Goal: Feedback & Contribution: Contribute content

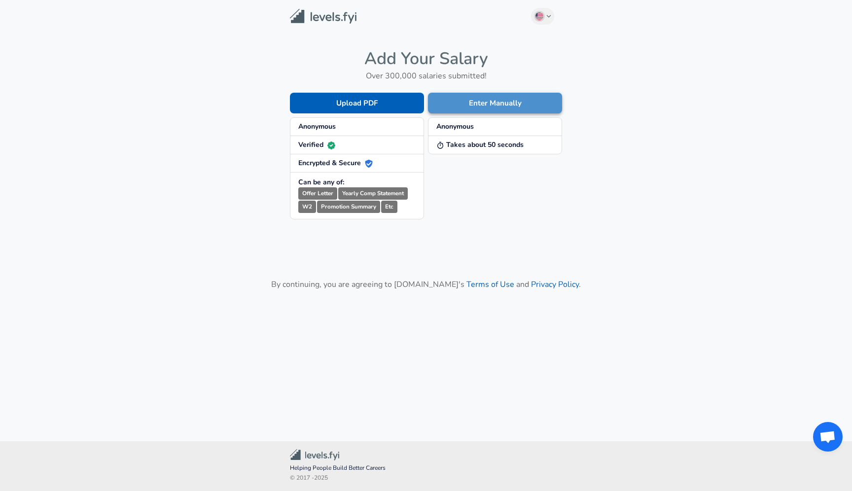
click at [476, 101] on button "Enter Manually" at bounding box center [495, 103] width 134 height 21
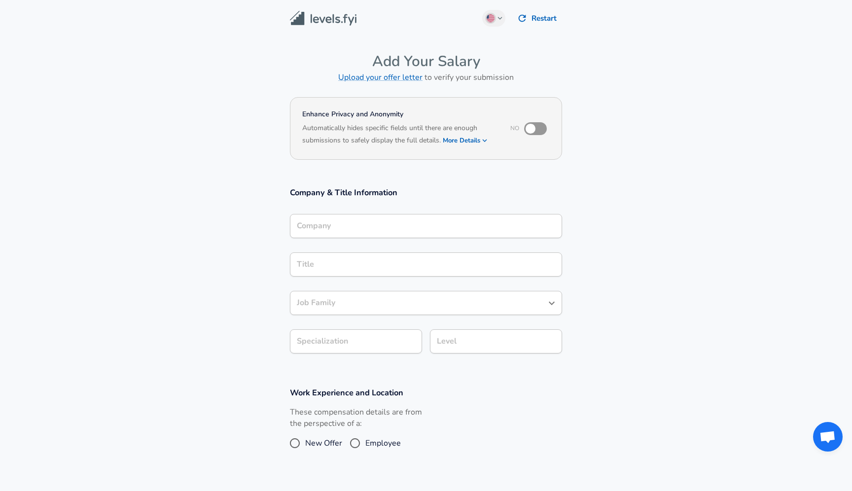
scroll to position [10, 0]
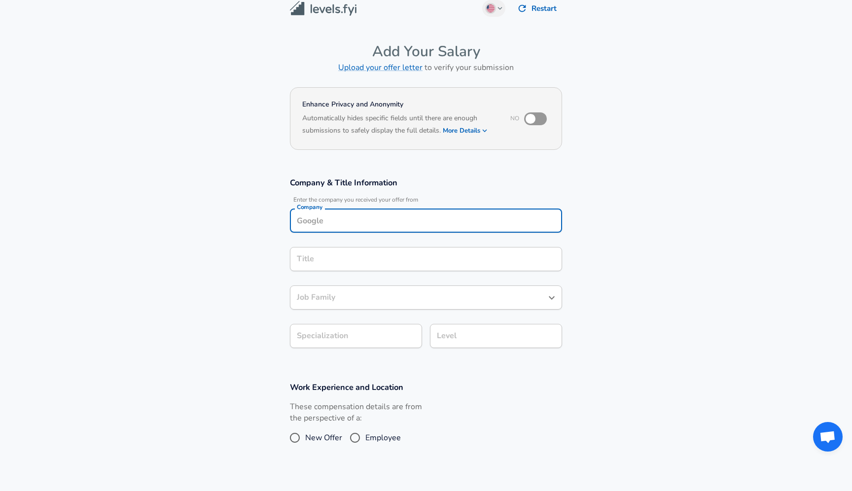
click at [371, 233] on div "Company Company" at bounding box center [426, 222] width 272 height 27
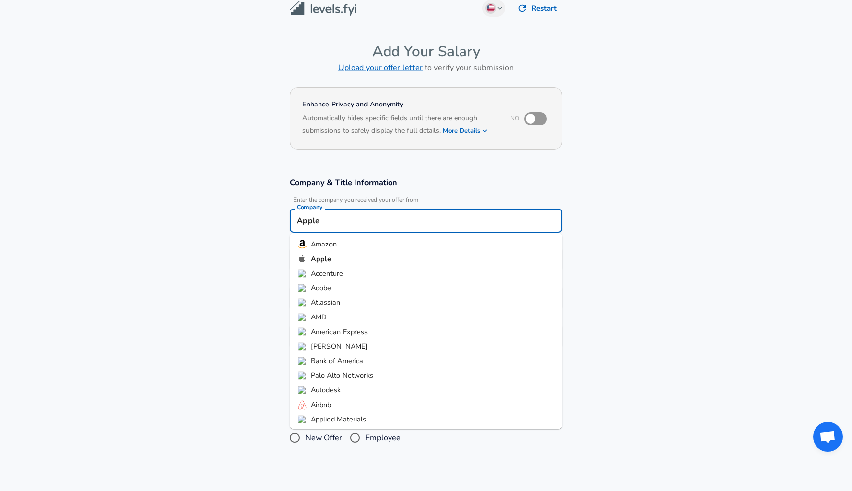
type input "Apple"
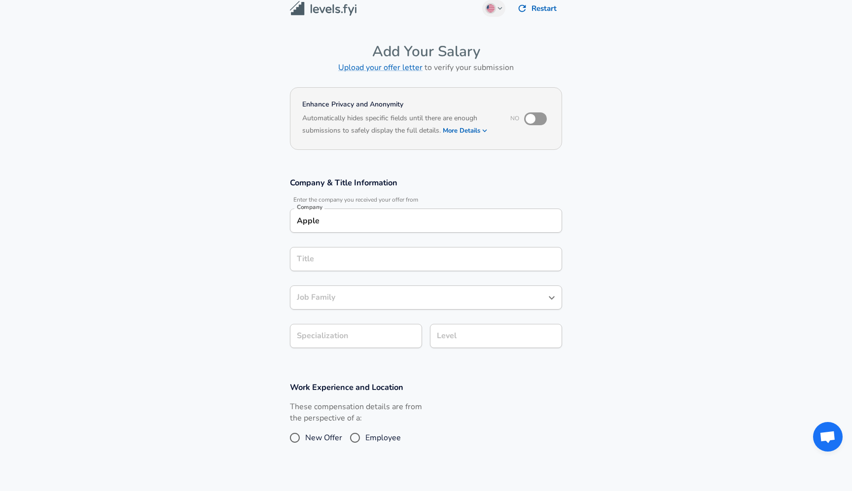
click at [353, 276] on div "Title Title" at bounding box center [426, 258] width 272 height 38
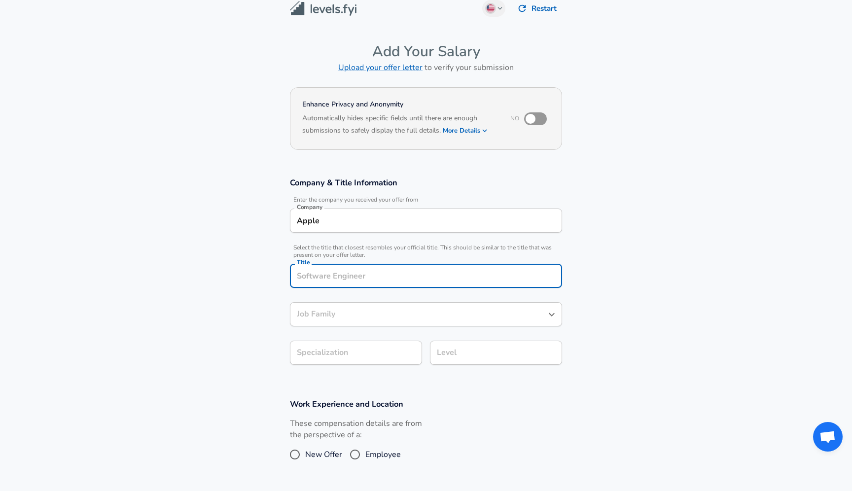
scroll to position [30, 0]
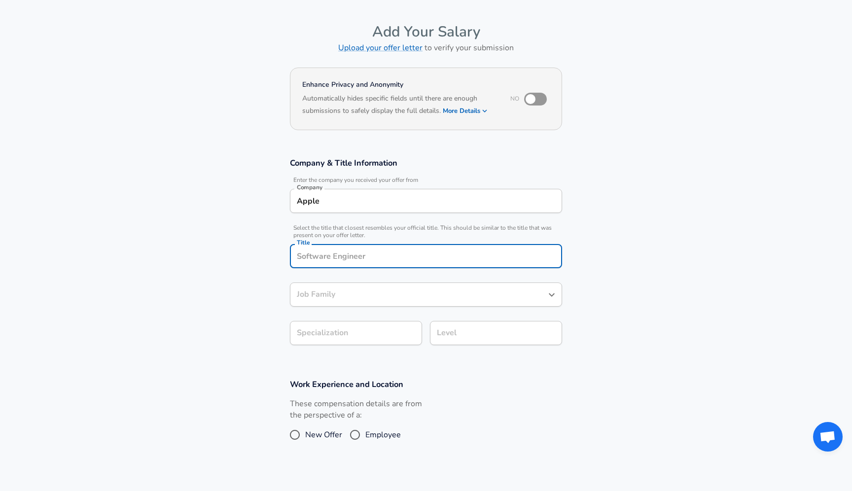
click at [352, 259] on input "Title" at bounding box center [425, 256] width 263 height 15
type input "Layout Design Engineer"
click at [213, 279] on section "Company & Title Information Enter the company you received your offer from Comp…" at bounding box center [426, 256] width 852 height 221
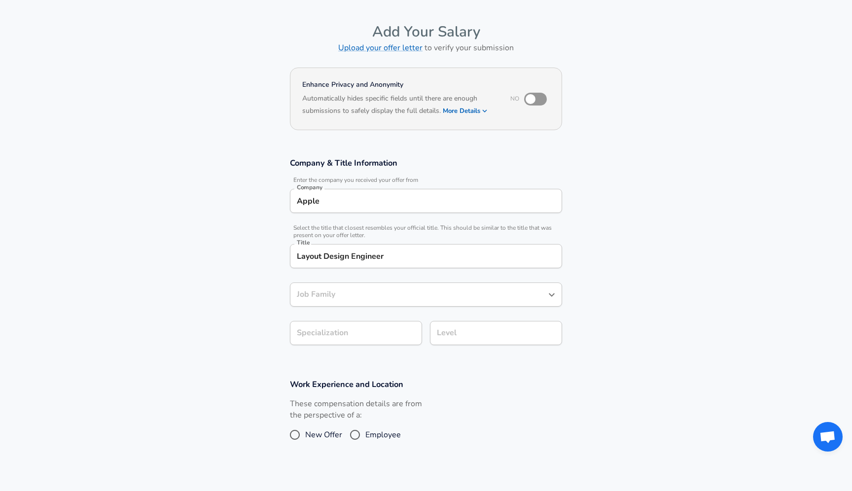
click at [298, 286] on div "Job Family" at bounding box center [426, 295] width 272 height 24
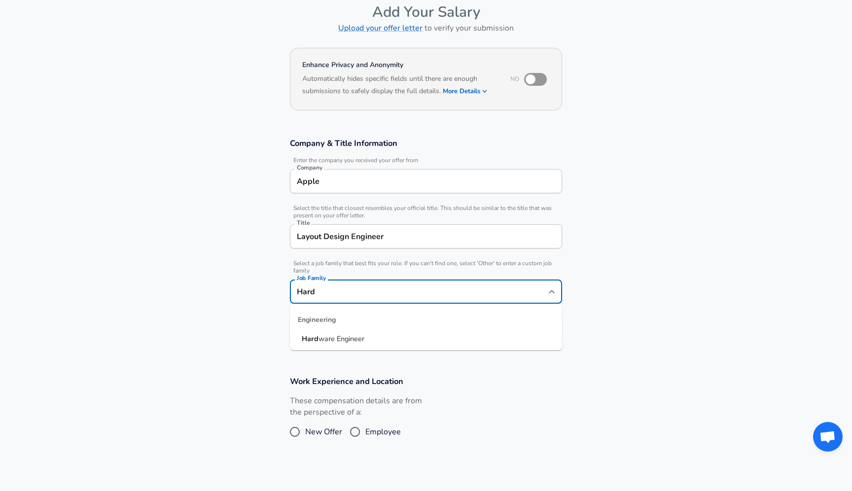
click at [332, 344] on li "Hard ware Engineer" at bounding box center [426, 339] width 272 height 15
type input "Hardware Engineer"
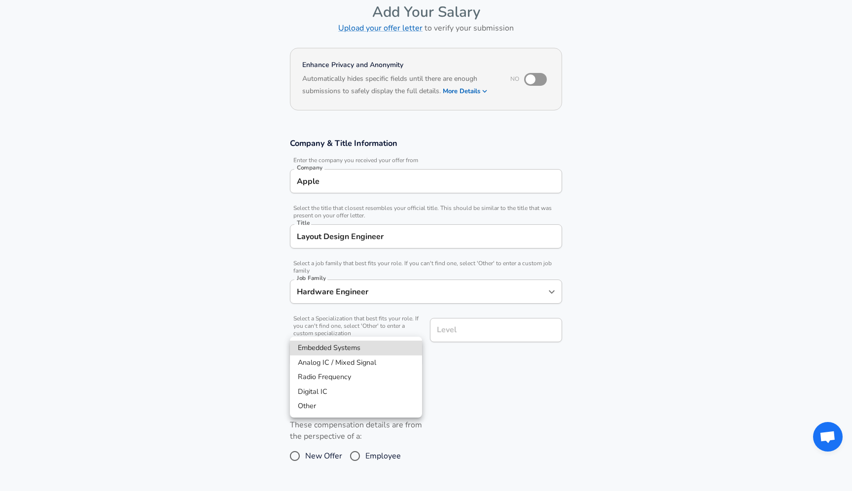
scroll to position [79, 0]
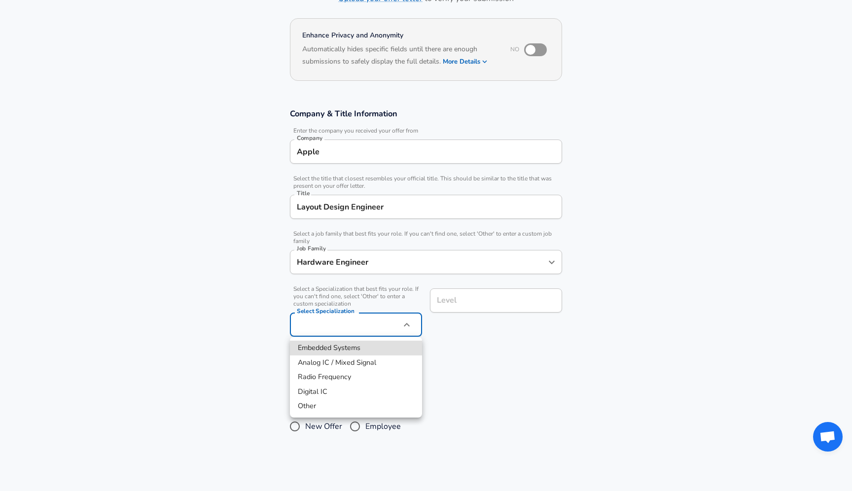
click at [332, 336] on body "English ([GEOGRAPHIC_DATA]) Change Restart Add Your Salary Upload your offer le…" at bounding box center [426, 166] width 852 height 491
click at [377, 396] on li "Digital IC" at bounding box center [356, 392] width 132 height 15
type input "Digital IC"
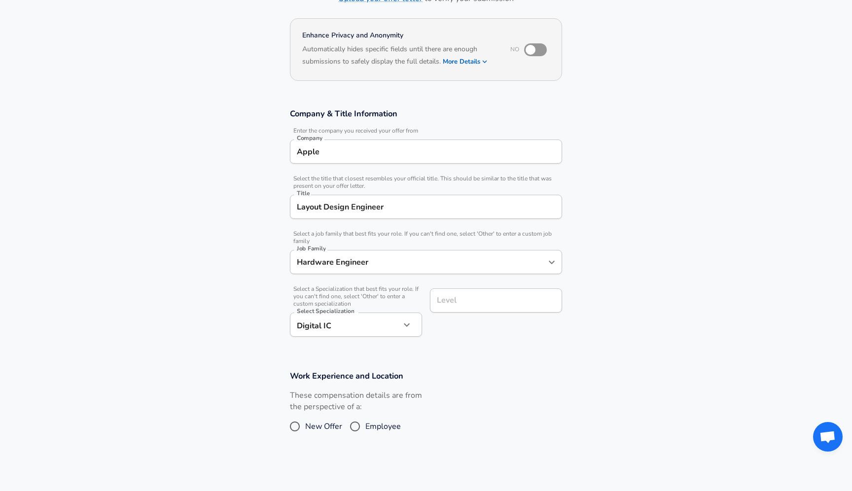
click at [483, 324] on div "Level Level" at bounding box center [492, 312] width 140 height 63
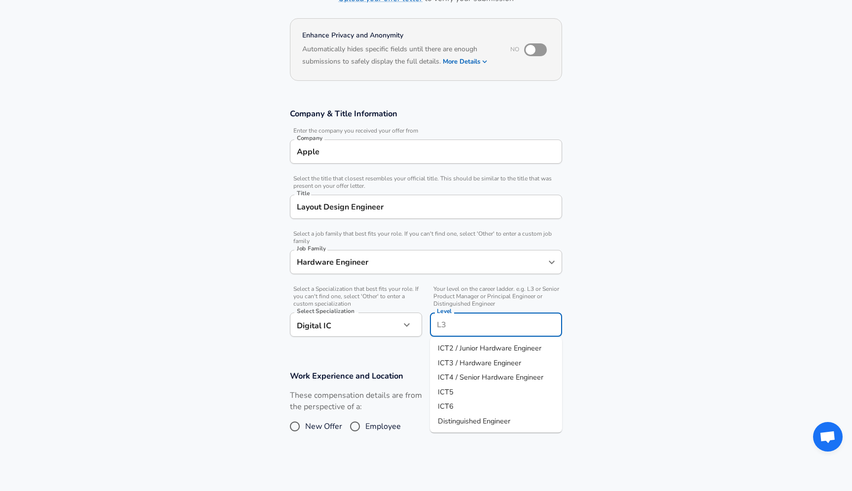
scroll to position [99, 0]
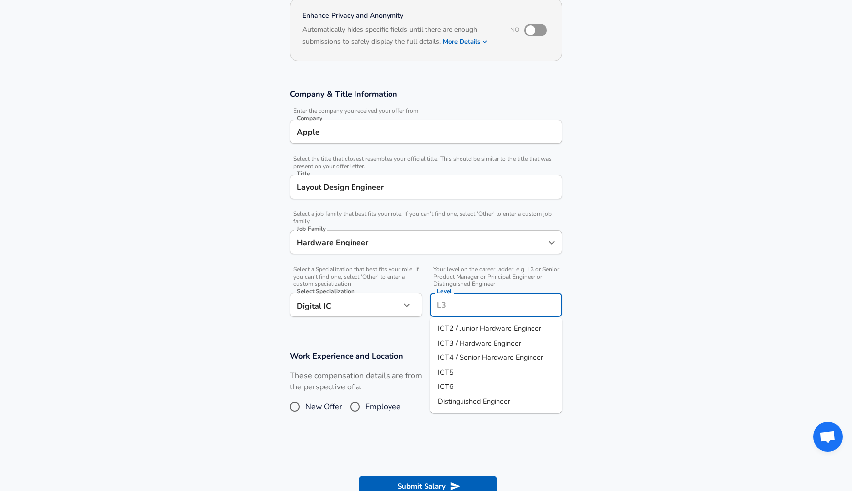
click at [488, 304] on input "Level" at bounding box center [495, 304] width 123 height 15
click at [491, 349] on li "ICT3 / Hardware Engineer" at bounding box center [496, 343] width 132 height 15
type input "ICT3 / Hardware Engineer"
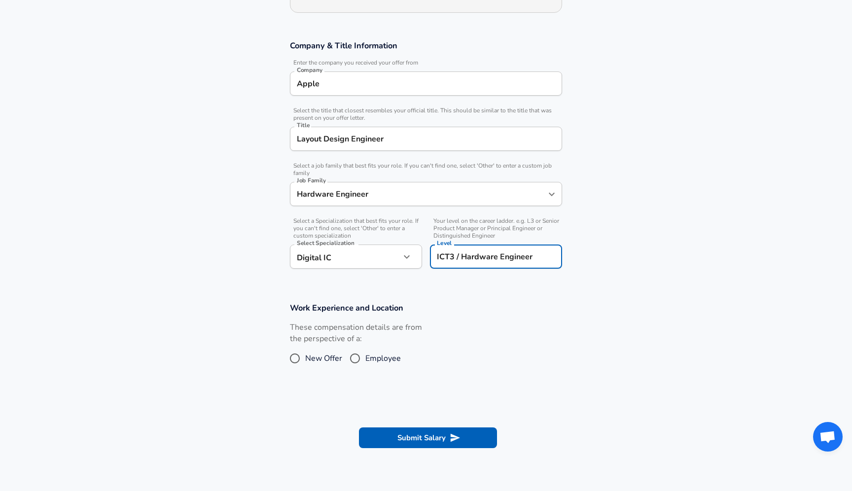
scroll to position [154, 0]
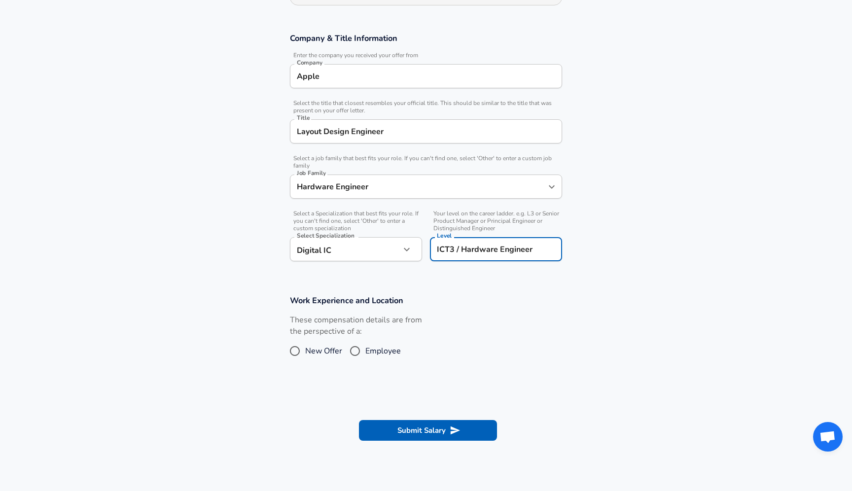
click at [354, 350] on input "Employee" at bounding box center [355, 351] width 21 height 16
radio input "true"
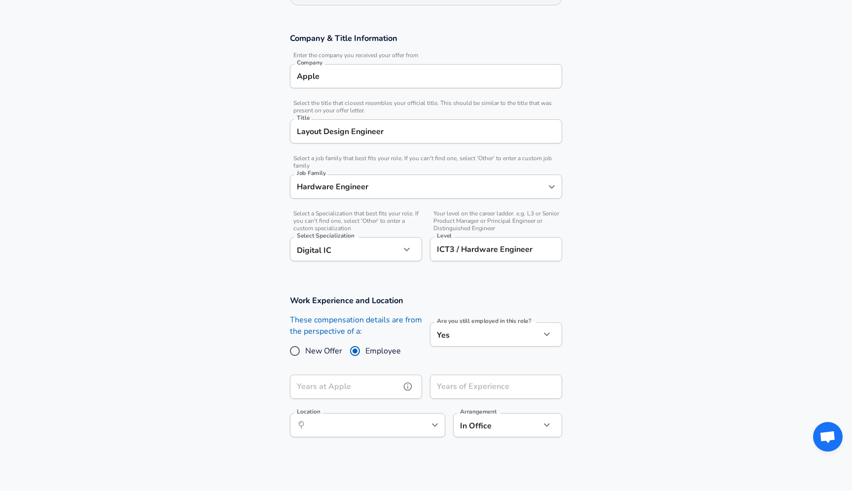
click at [360, 375] on input "Years at Apple" at bounding box center [345, 387] width 110 height 24
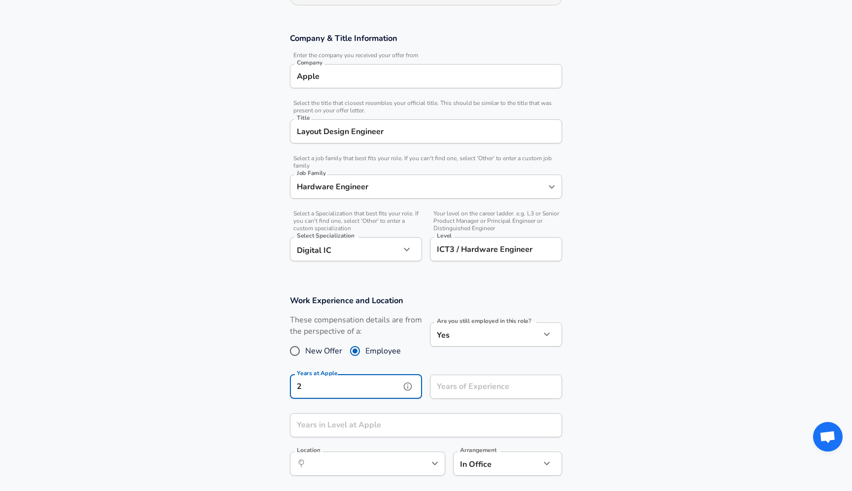
type input "2"
click at [464, 409] on div "Work Experience and Location These compensation details are from the perspectiv…" at bounding box center [426, 388] width 296 height 187
click at [470, 392] on input "Years of Experience" at bounding box center [485, 387] width 110 height 24
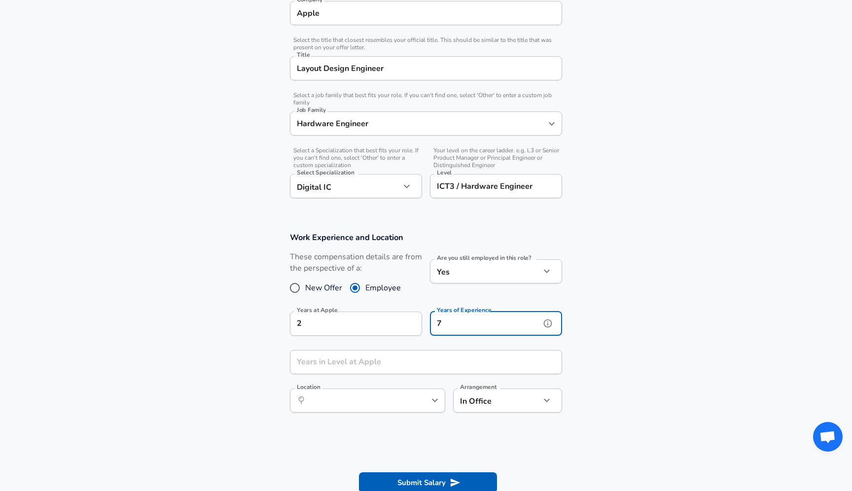
scroll to position [224, 0]
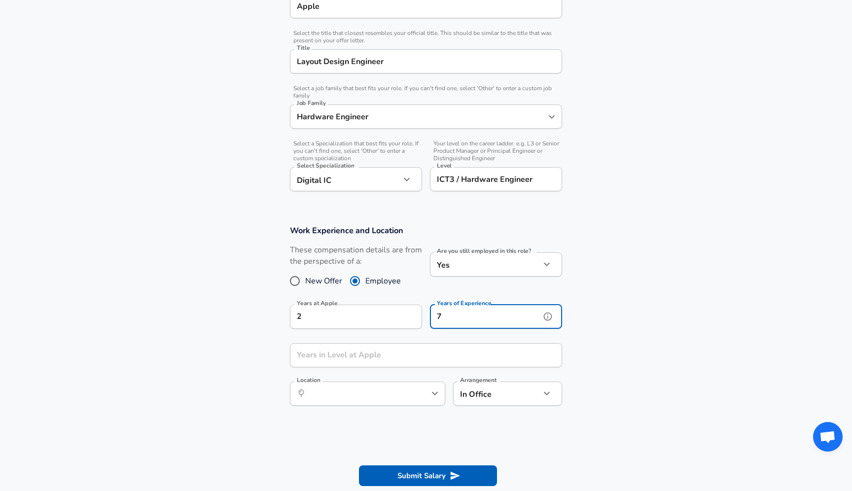
type input "7"
click at [438, 350] on input "Years in Level at Apple" at bounding box center [415, 355] width 250 height 24
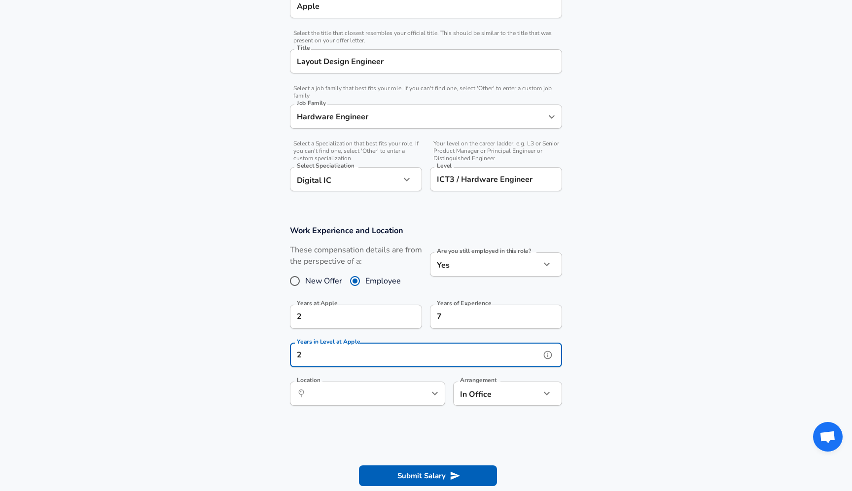
type input "2"
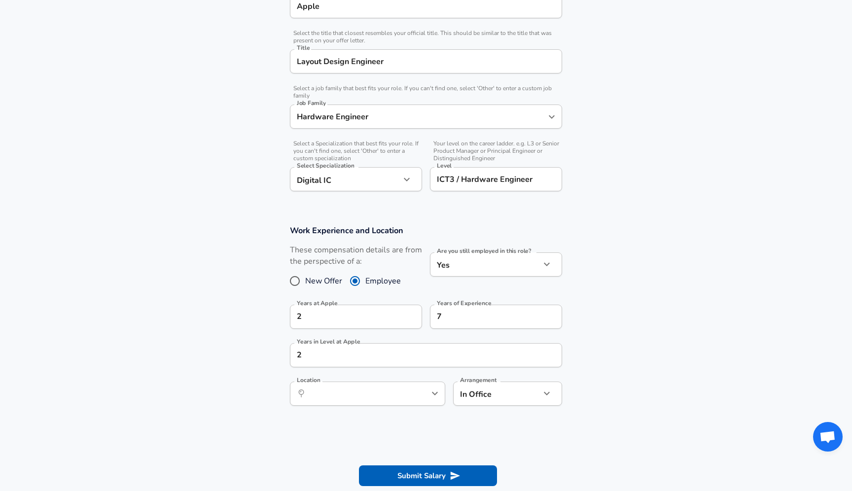
click at [306, 428] on form "Enhance Privacy and Anonymity No Automatically hides specific fields until ther…" at bounding box center [426, 186] width 852 height 632
click at [328, 388] on input "Location" at bounding box center [356, 393] width 101 height 15
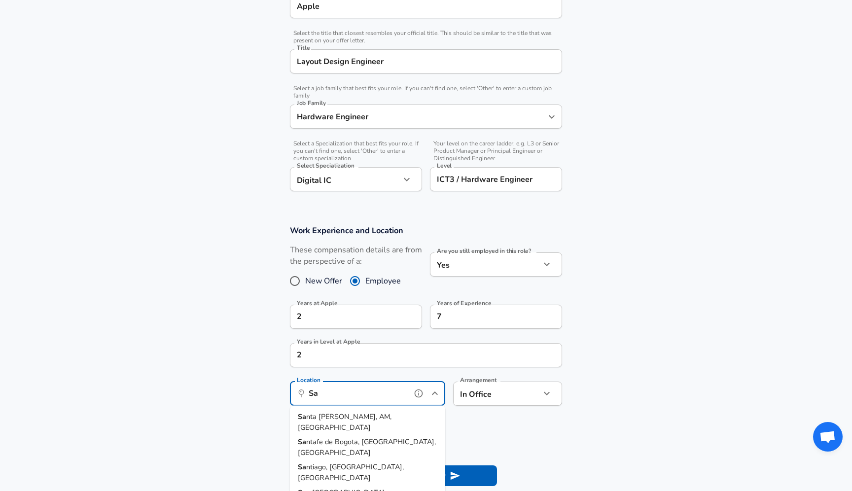
type input "S"
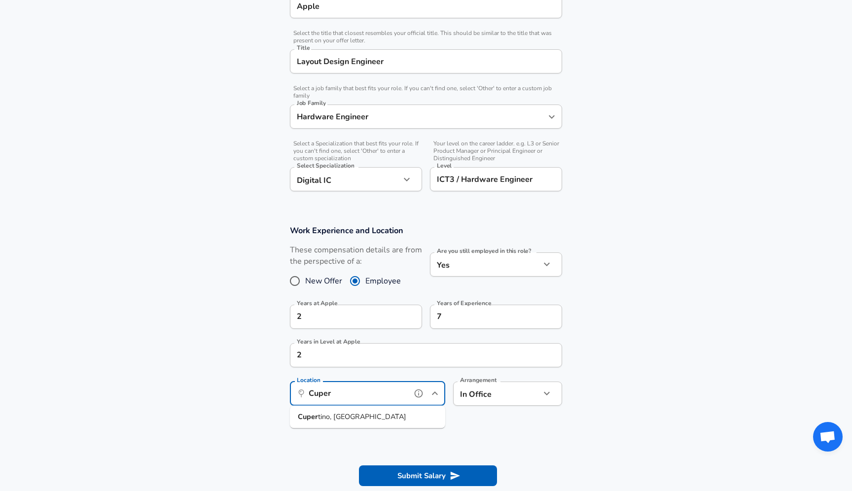
click at [320, 420] on span "tino, [GEOGRAPHIC_DATA]" at bounding box center [362, 417] width 88 height 10
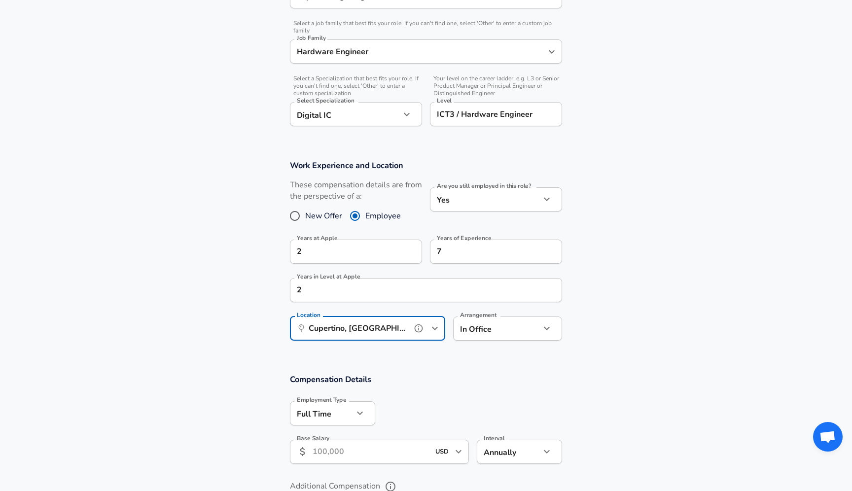
scroll to position [333, 0]
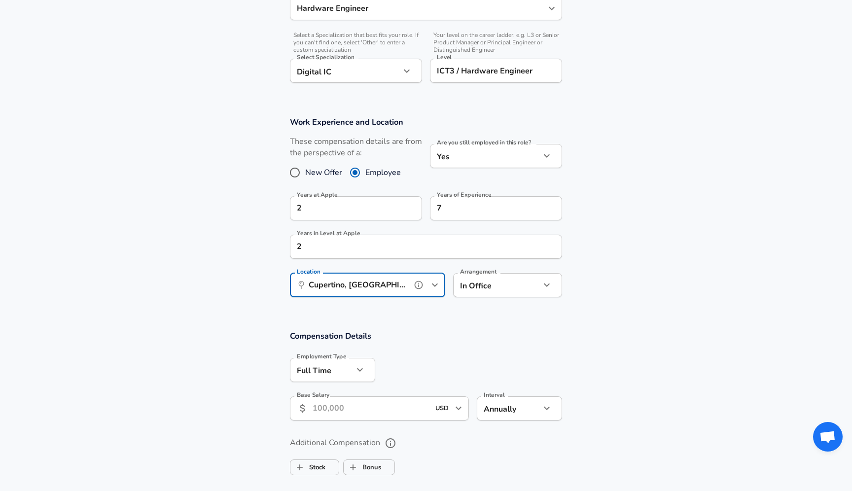
type input "Cupertino, [GEOGRAPHIC_DATA]"
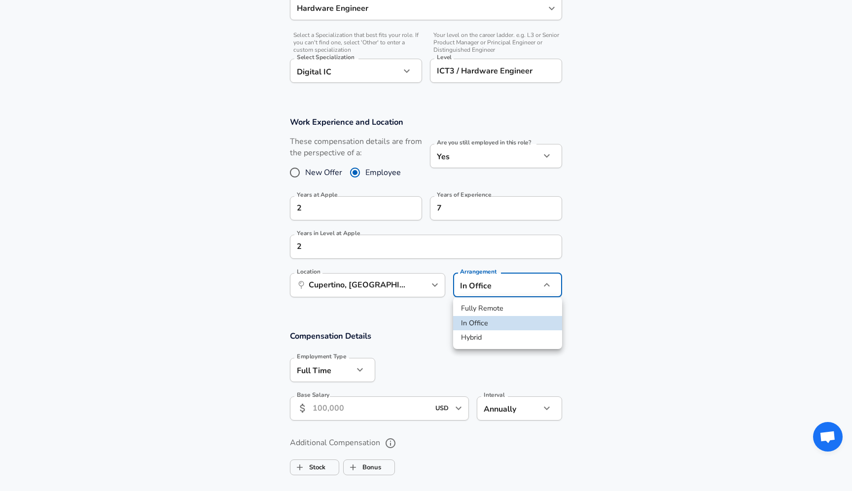
click at [491, 335] on li "Hybrid" at bounding box center [507, 337] width 109 height 15
type input "hybrid"
click at [396, 408] on input "Base Salary" at bounding box center [371, 408] width 117 height 24
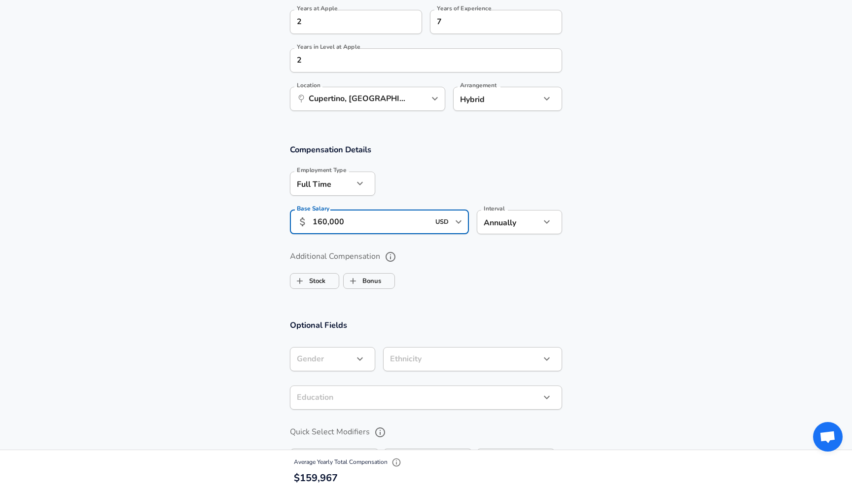
scroll to position [520, 0]
type input "160,000"
click at [320, 280] on label "Stock" at bounding box center [307, 280] width 35 height 19
checkbox input "true"
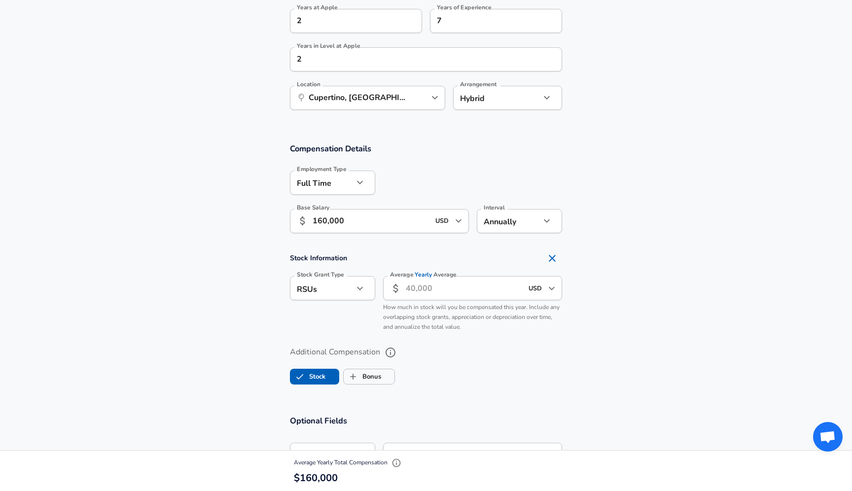
click at [404, 298] on div "​ USD ​ Average Yearly Average" at bounding box center [472, 288] width 179 height 24
type input "30,000"
click at [466, 312] on p "How much in stock will you be compensated this year. Include any overlapping st…" at bounding box center [472, 318] width 179 height 30
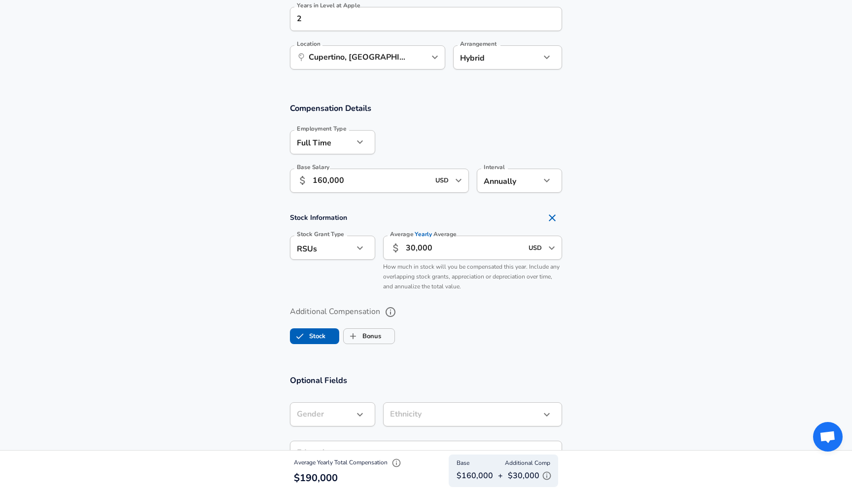
scroll to position [562, 0]
click at [364, 334] on label "Bonus" at bounding box center [362, 334] width 37 height 19
checkbox input "true"
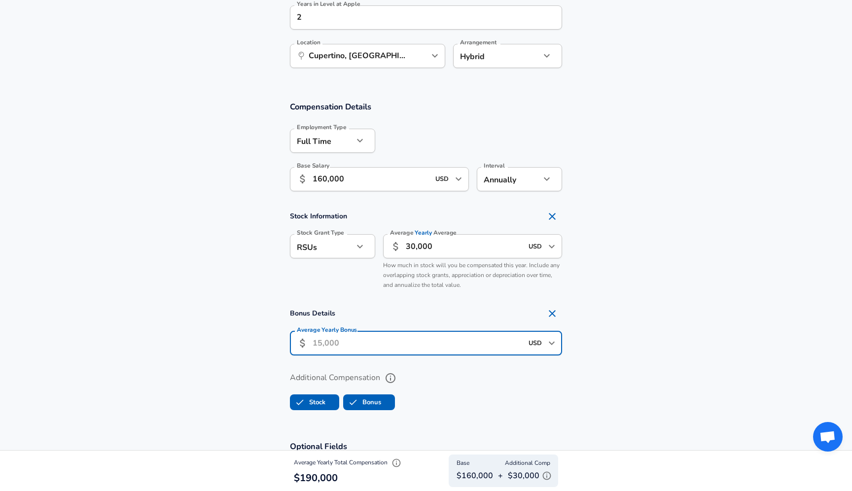
click at [367, 343] on input "Average Yearly Bonus" at bounding box center [418, 343] width 210 height 24
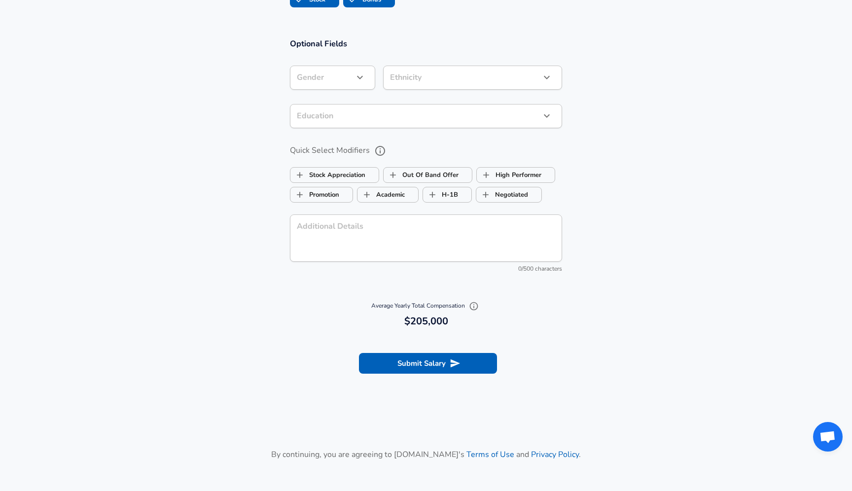
scroll to position [969, 0]
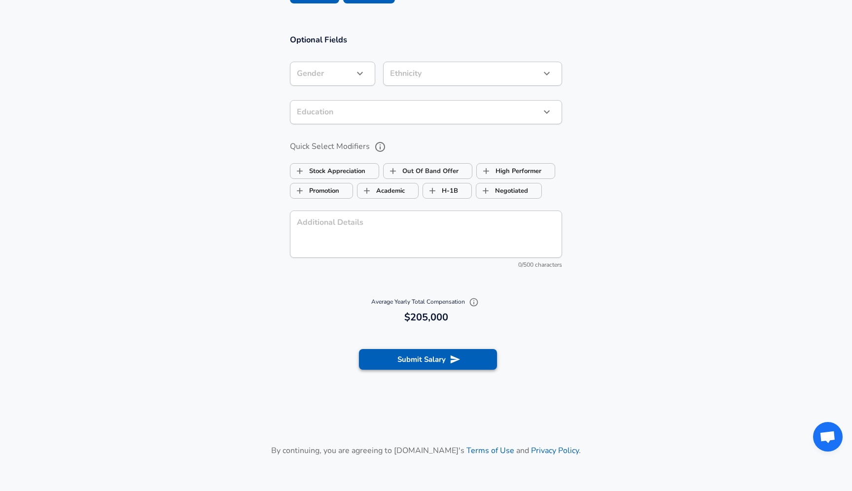
type input "15,000"
click at [440, 365] on button "Submit Salary" at bounding box center [428, 359] width 138 height 21
